Goal: Find specific page/section: Find specific page/section

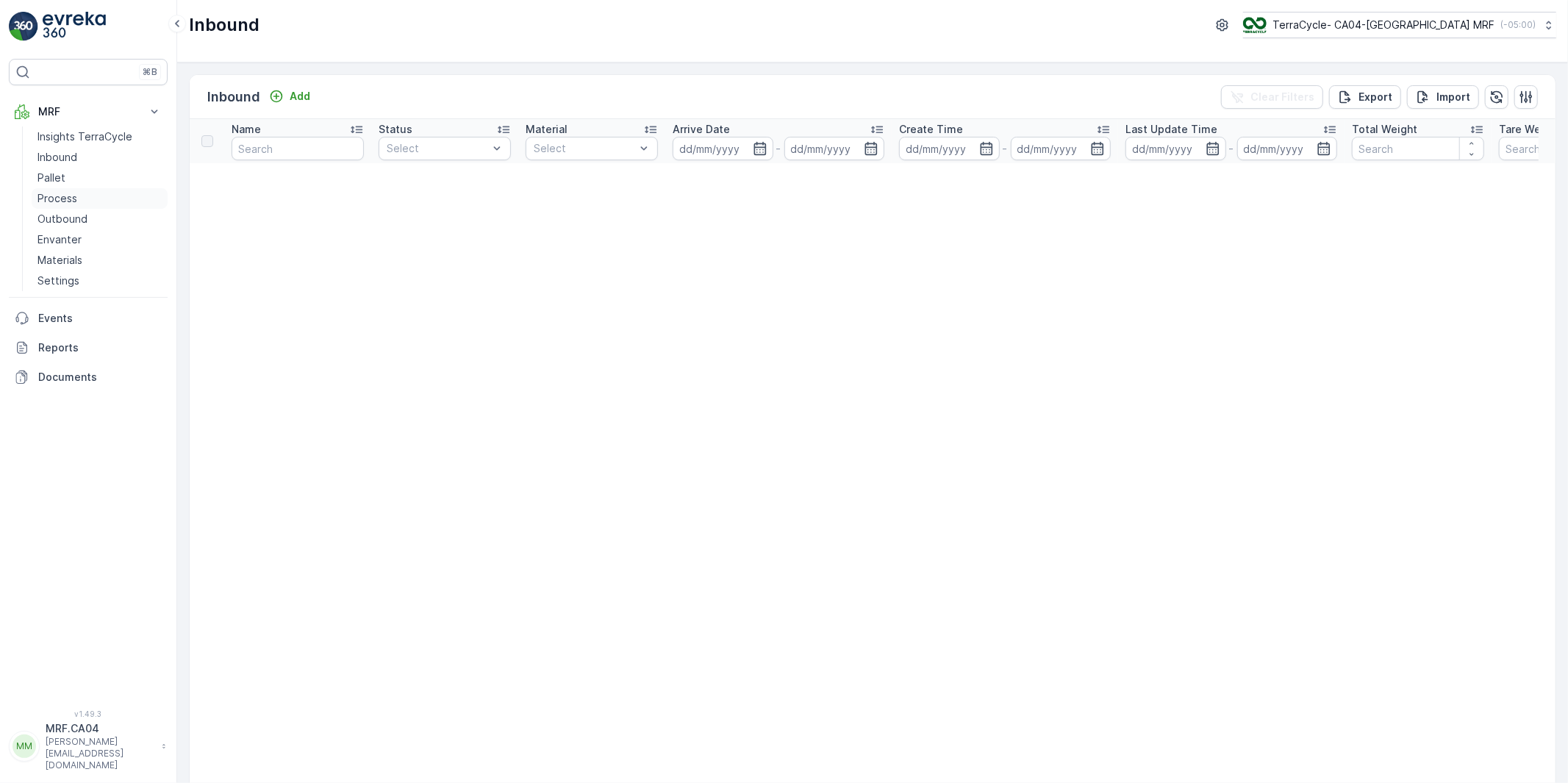
click at [58, 195] on p "Process" at bounding box center [58, 198] width 40 height 15
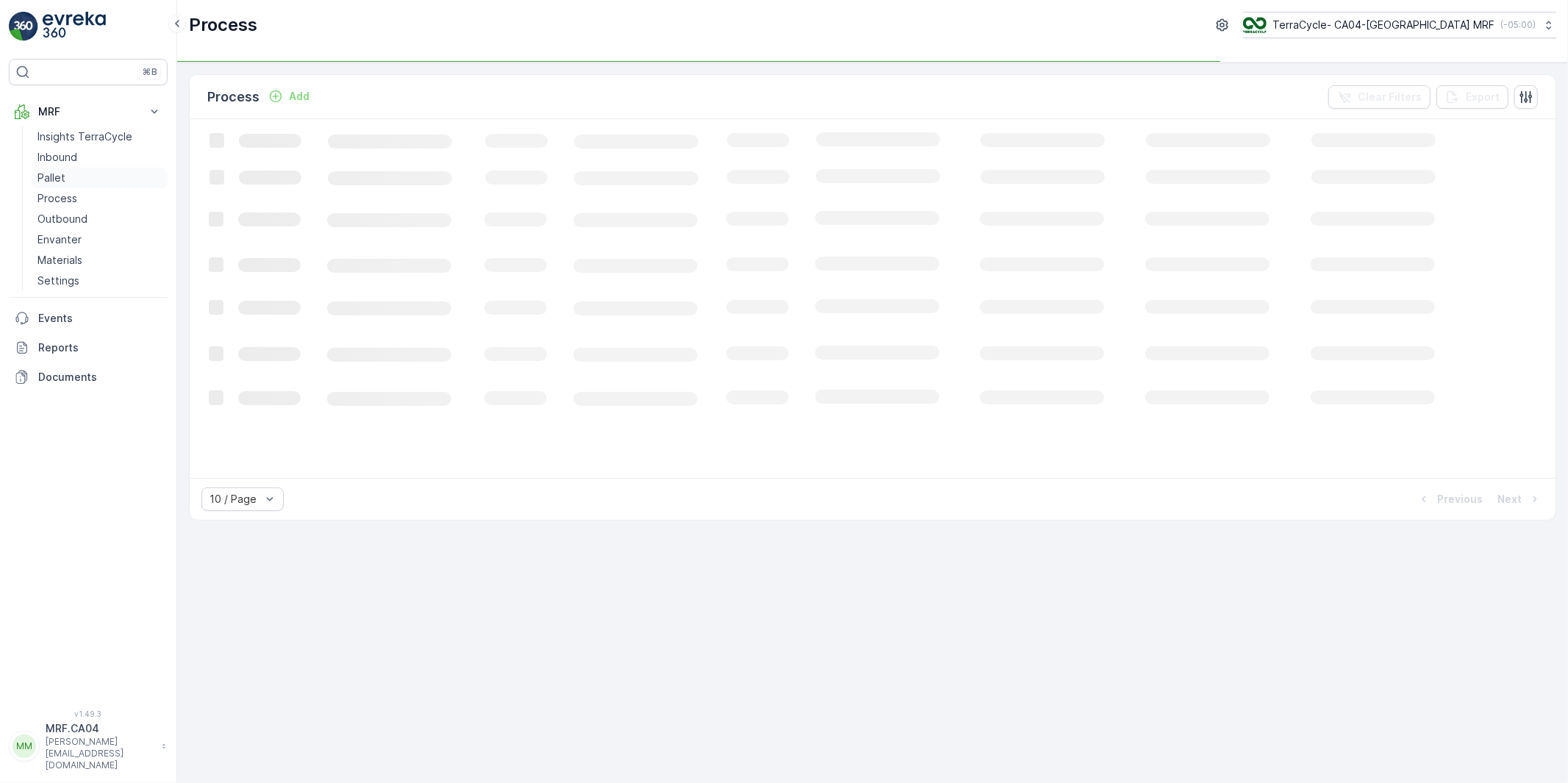
click at [53, 175] on p "Pallet" at bounding box center [52, 178] width 28 height 15
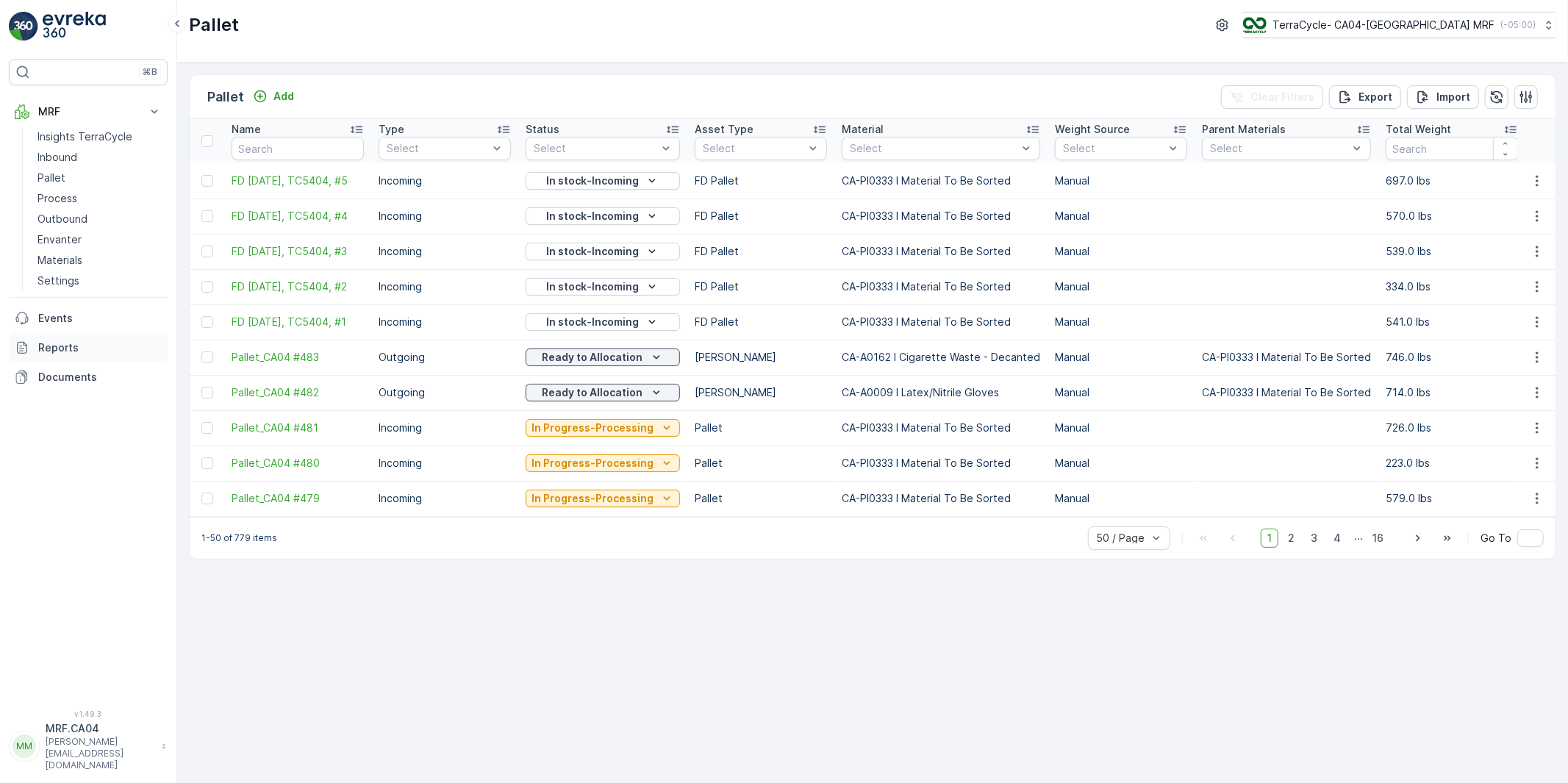
click at [58, 346] on p "Reports" at bounding box center [100, 347] width 123 height 15
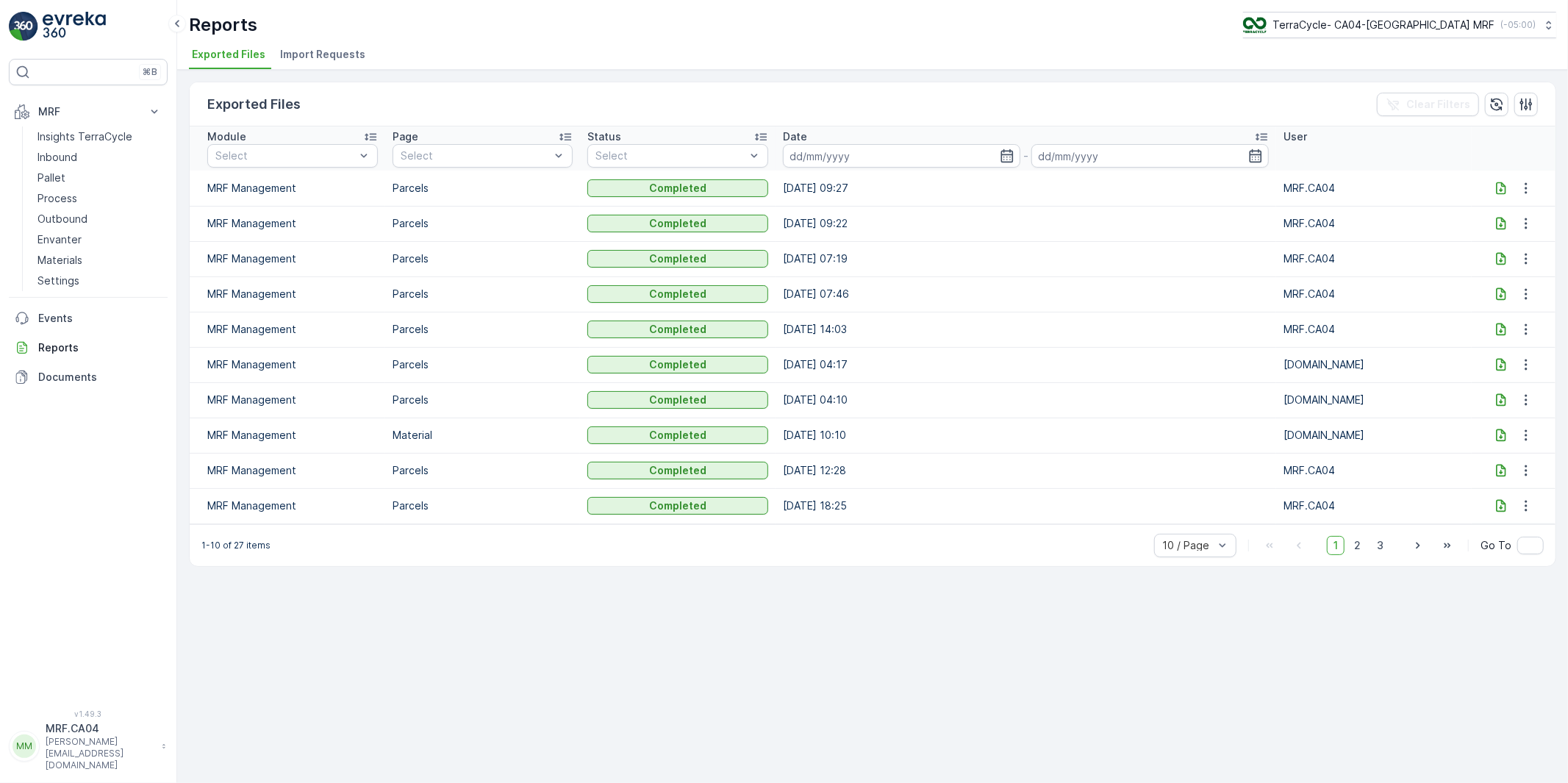
click at [1502, 185] on icon at bounding box center [1501, 188] width 15 height 15
